Goal: Information Seeking & Learning: Learn about a topic

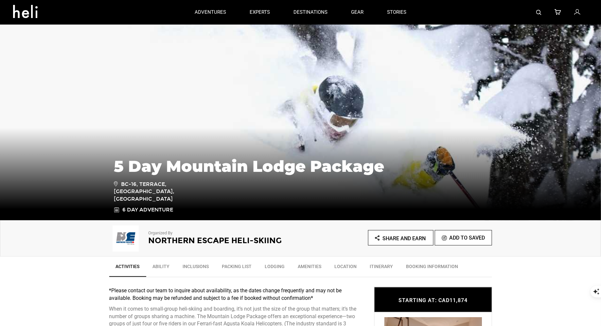
click at [542, 10] on div at bounding box center [503, 12] width 170 height 25
click at [538, 12] on img at bounding box center [538, 12] width 5 height 5
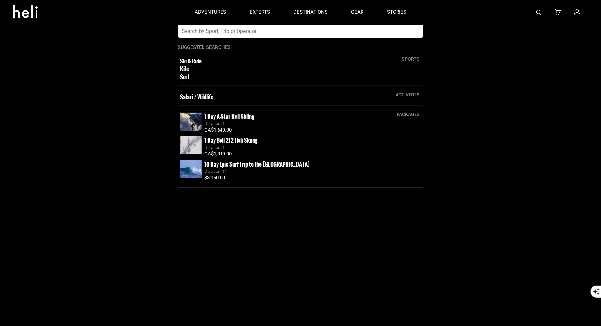
type input "J"
type input "Japan ski tours"
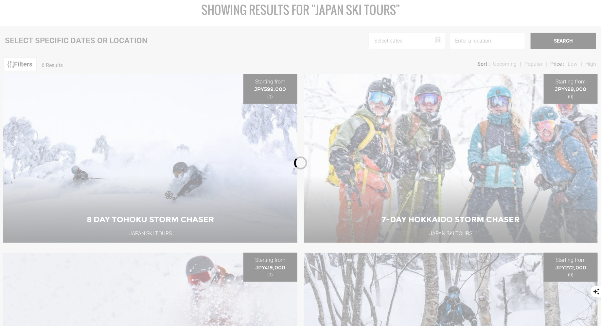
scroll to position [70, 0]
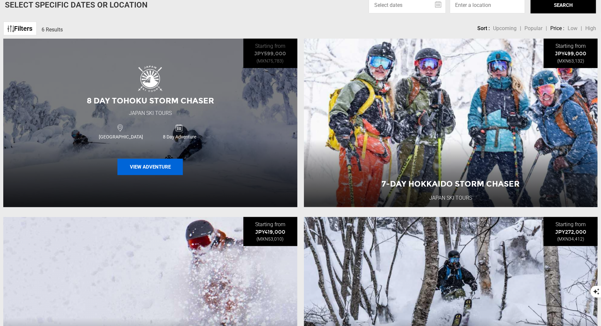
click at [161, 167] on button "View Adventure" at bounding box center [149, 167] width 65 height 16
